Goal: Navigation & Orientation: Find specific page/section

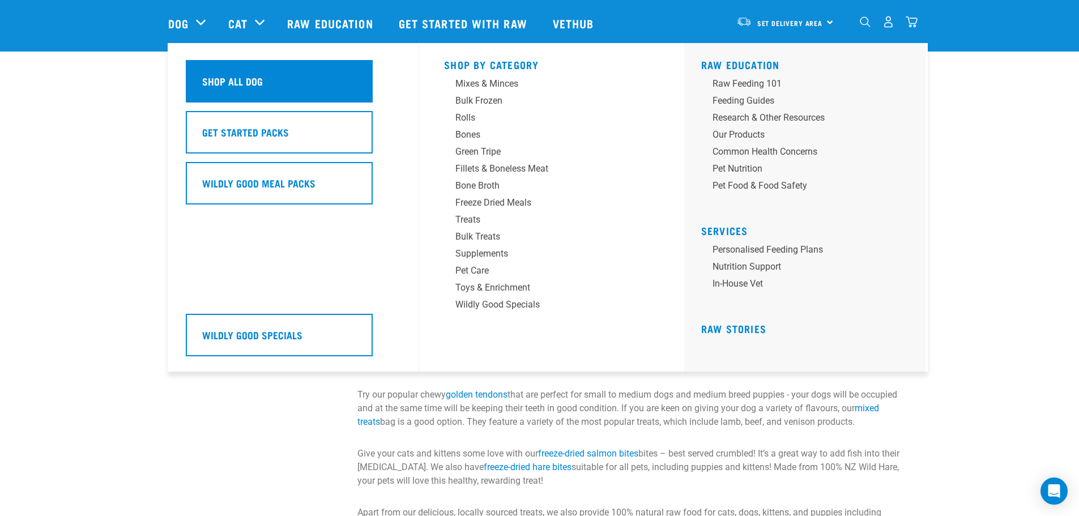
click at [339, 84] on div "Shop All Dog" at bounding box center [279, 81] width 187 height 42
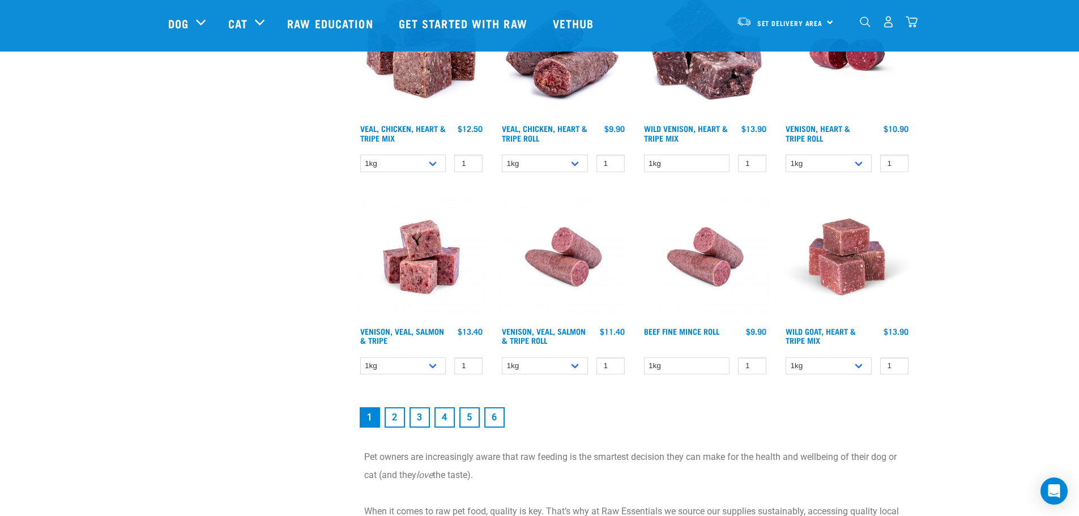
scroll to position [1472, 0]
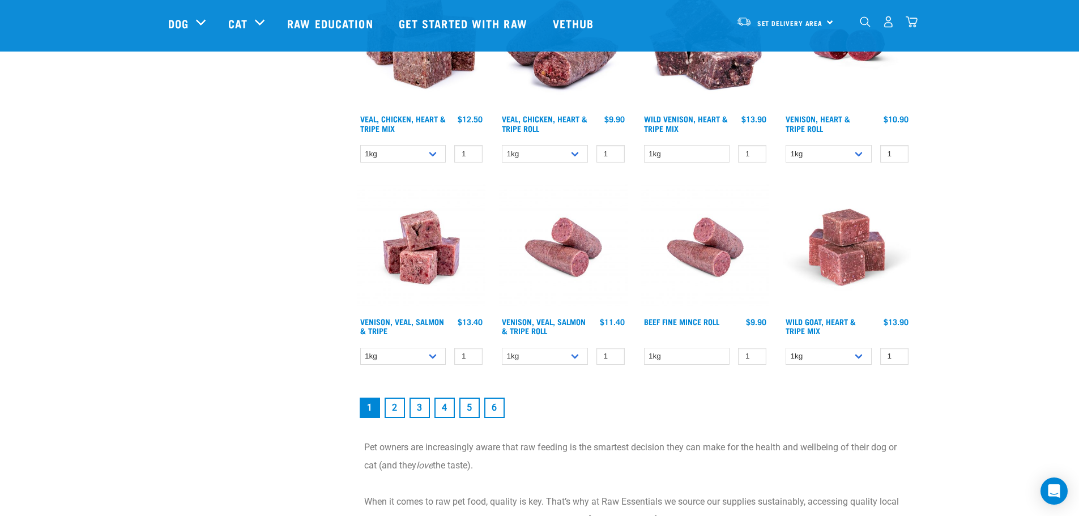
click at [395, 413] on link "2" at bounding box center [394, 408] width 20 height 20
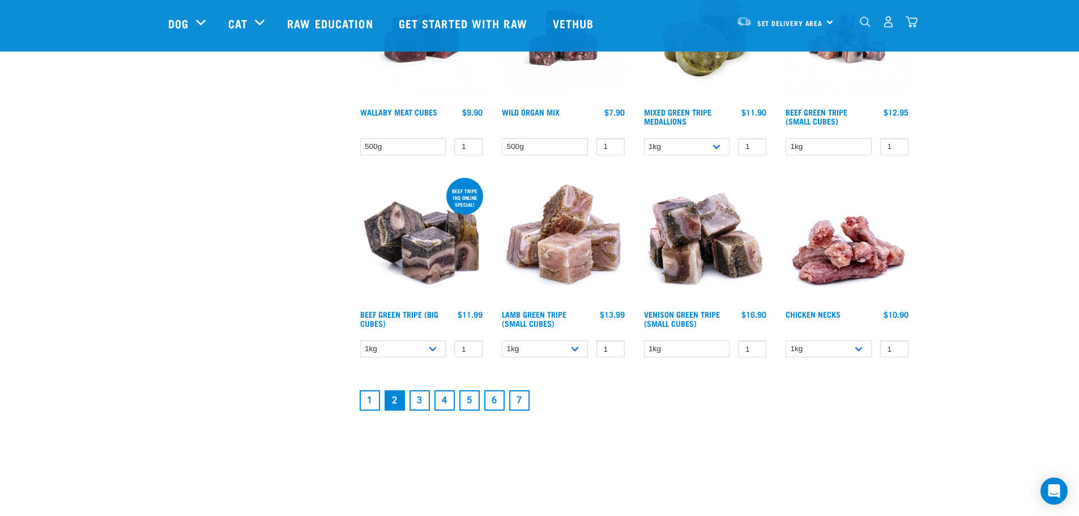
scroll to position [1416, 0]
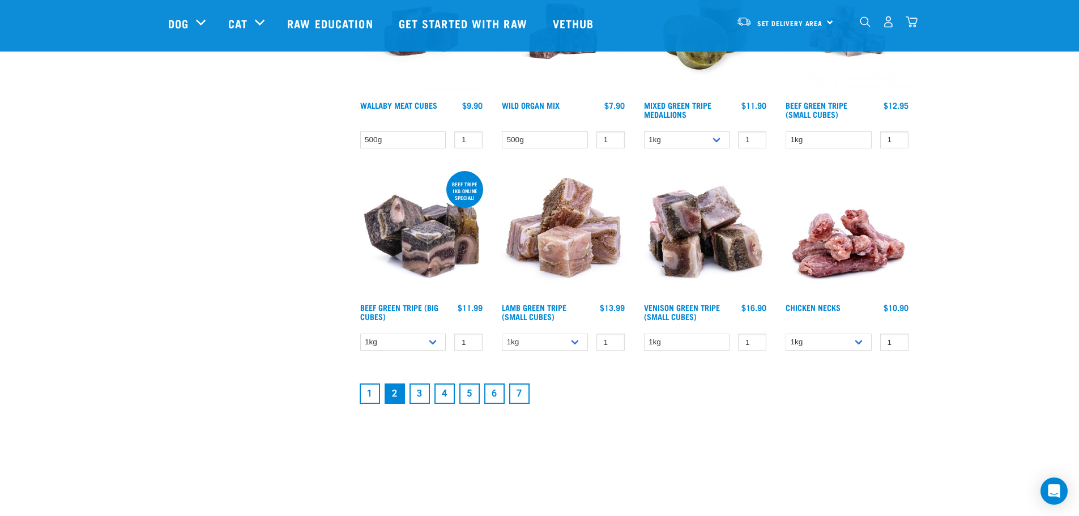
click at [420, 392] on link "3" at bounding box center [419, 393] width 20 height 20
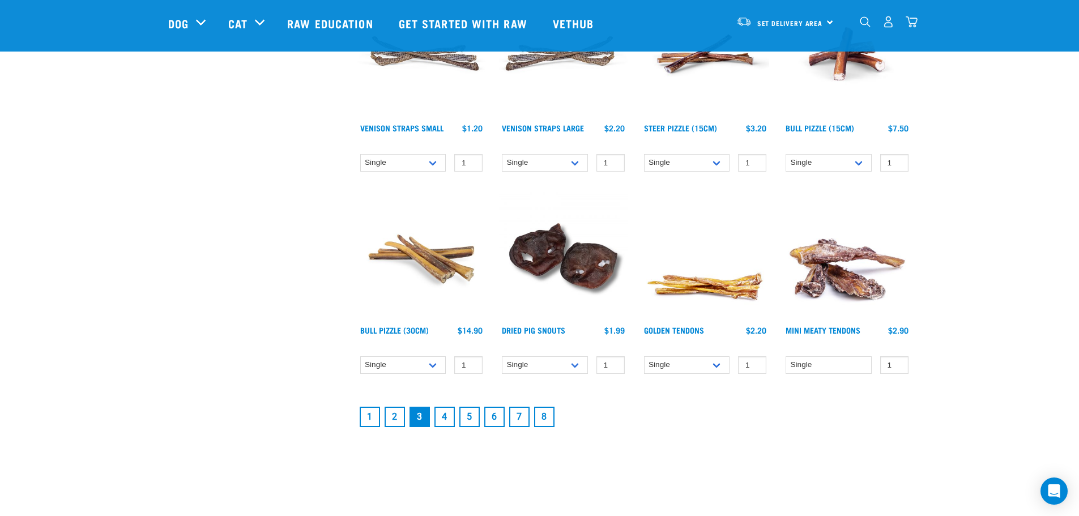
scroll to position [1416, 0]
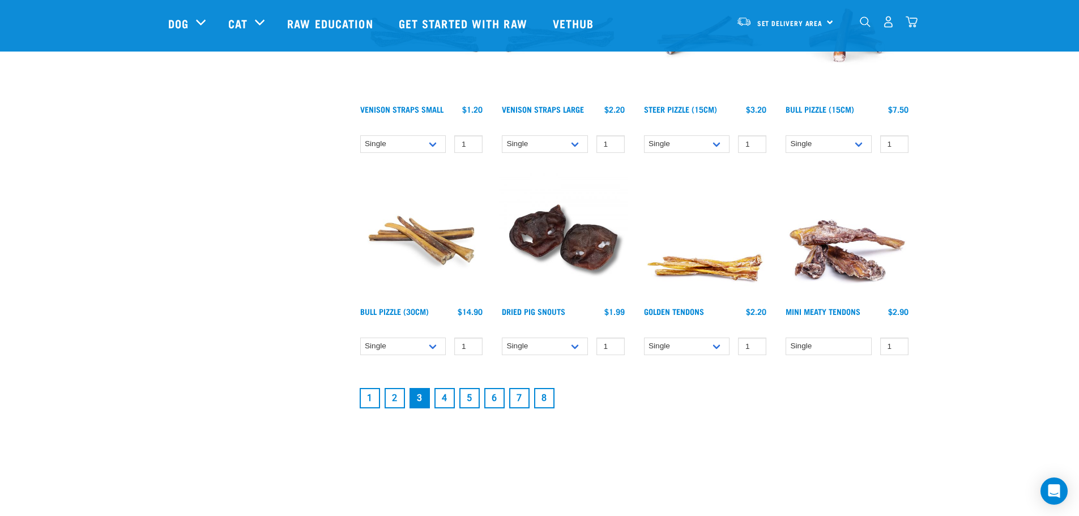
click at [442, 389] on link "4" at bounding box center [444, 398] width 20 height 20
